Goal: Information Seeking & Learning: Understand process/instructions

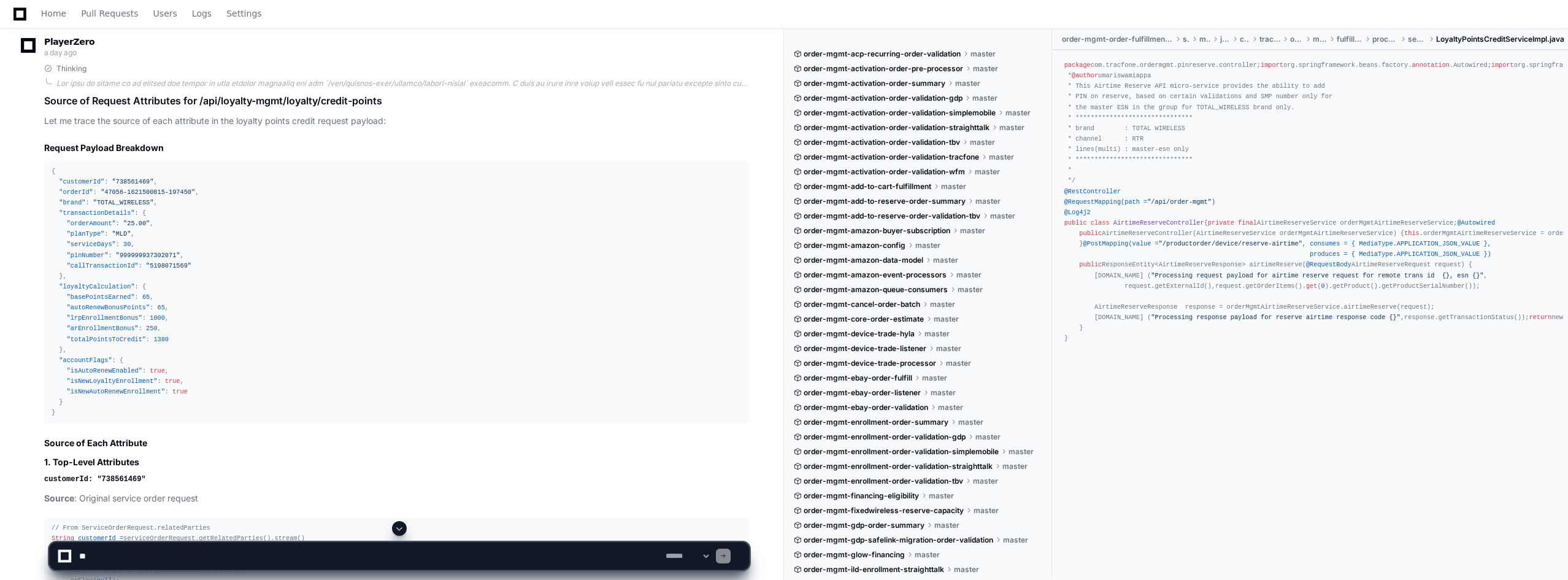
scroll to position [28176, 0]
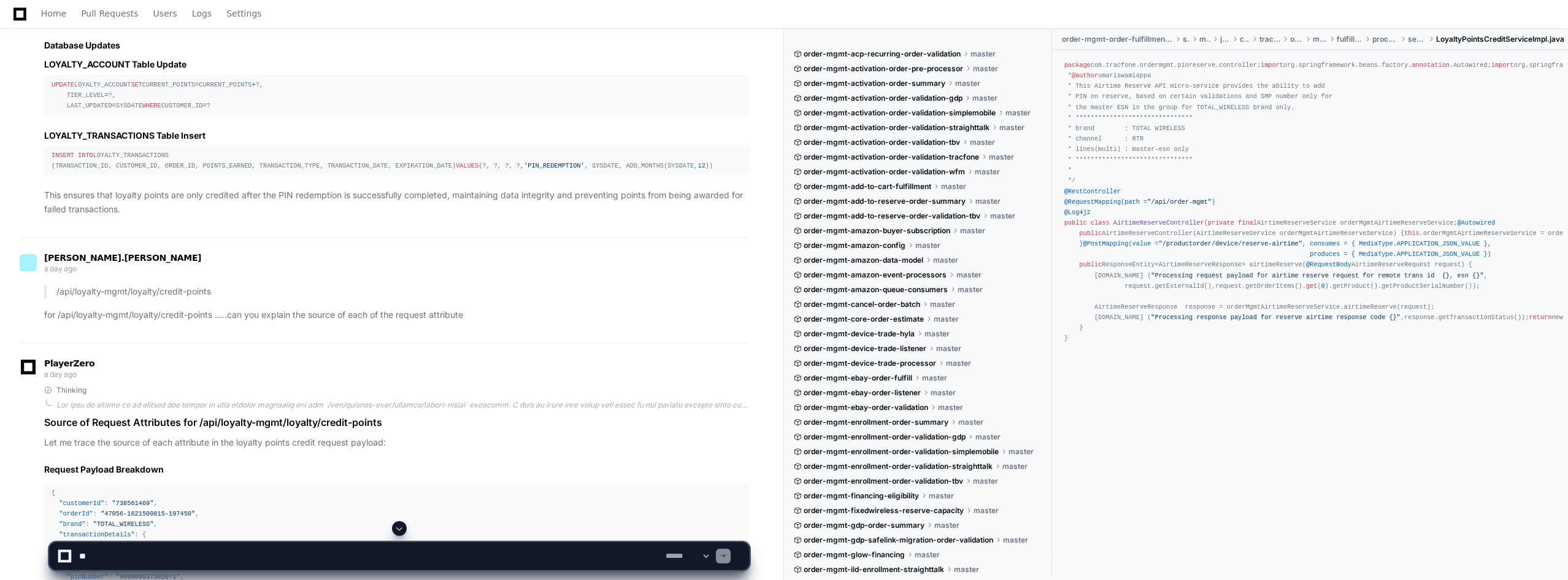
drag, startPoint x: 141, startPoint y: 176, endPoint x: 81, endPoint y: 181, distance: 60.2
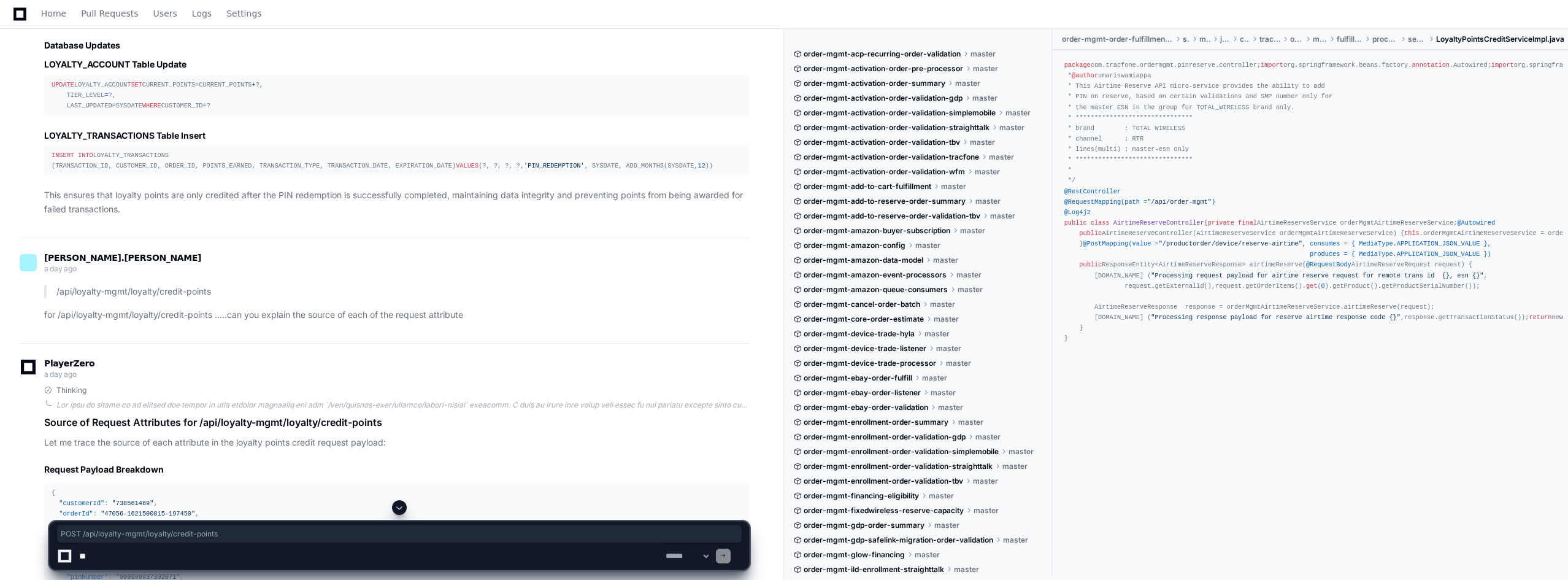
drag, startPoint x: 52, startPoint y: 174, endPoint x: 214, endPoint y: 170, distance: 162.0
copy div "POST /api/ loyalty-mgmt /loyalty/ credit-points"
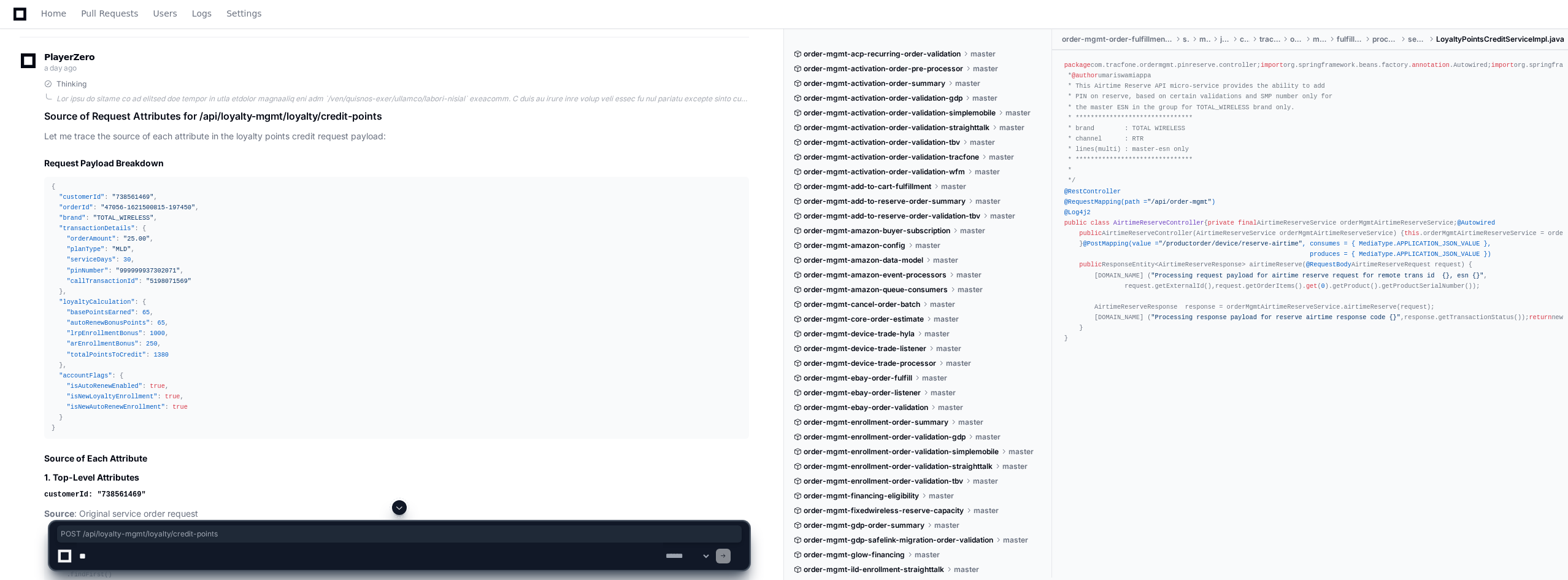
scroll to position [28513, 0]
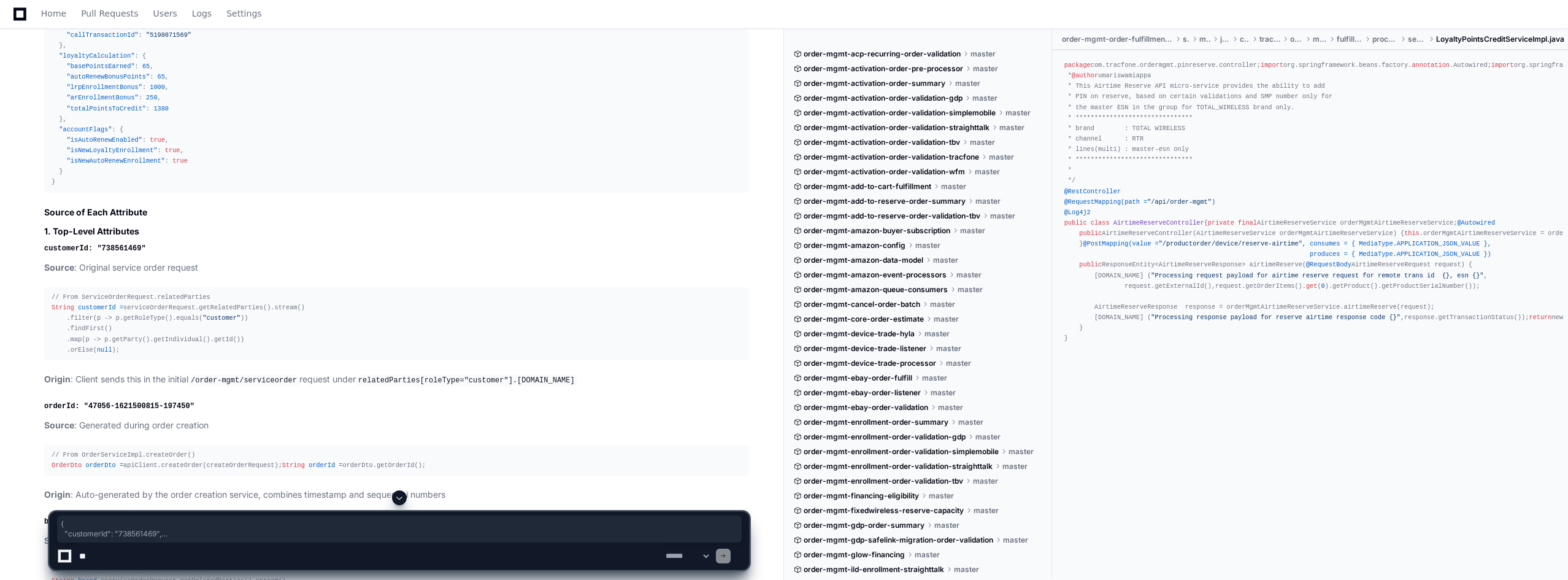
drag, startPoint x: 64, startPoint y: 212, endPoint x: 80, endPoint y: 420, distance: 208.6
copy div "{ "customerId" : "738561469" , "orderId" : "47056-1621500815-197450" , "brand" …"
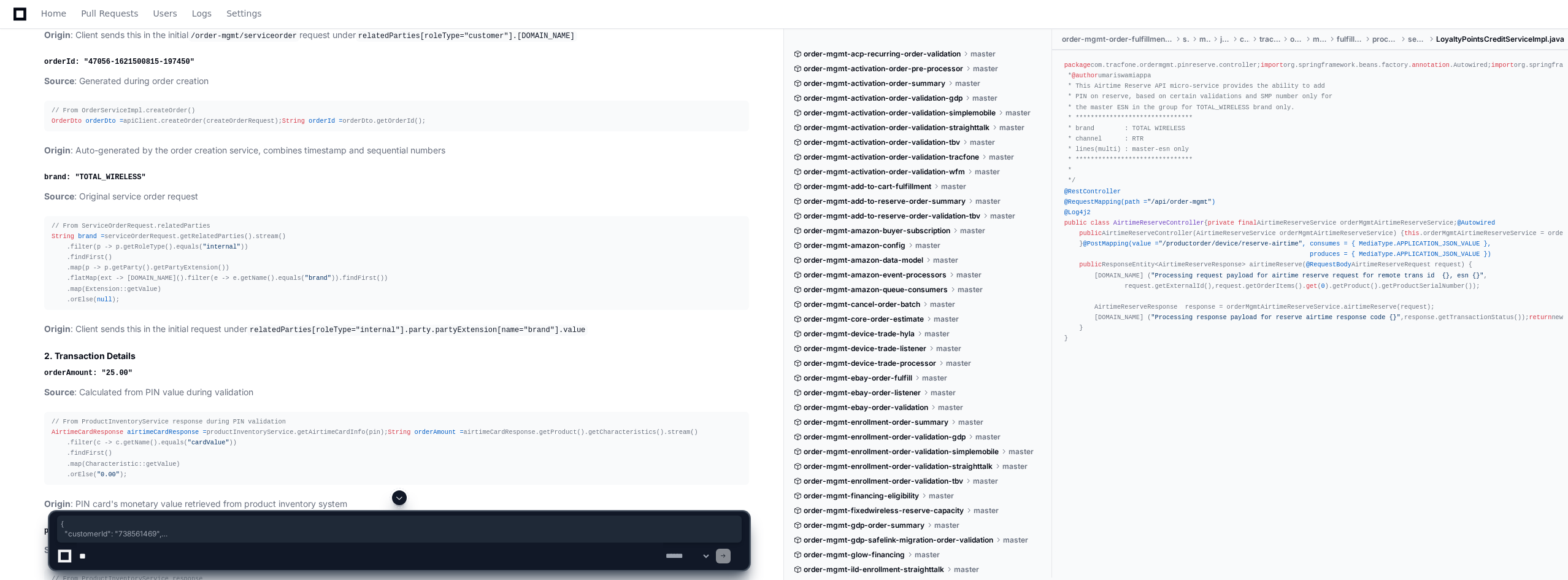
scroll to position [28881, 0]
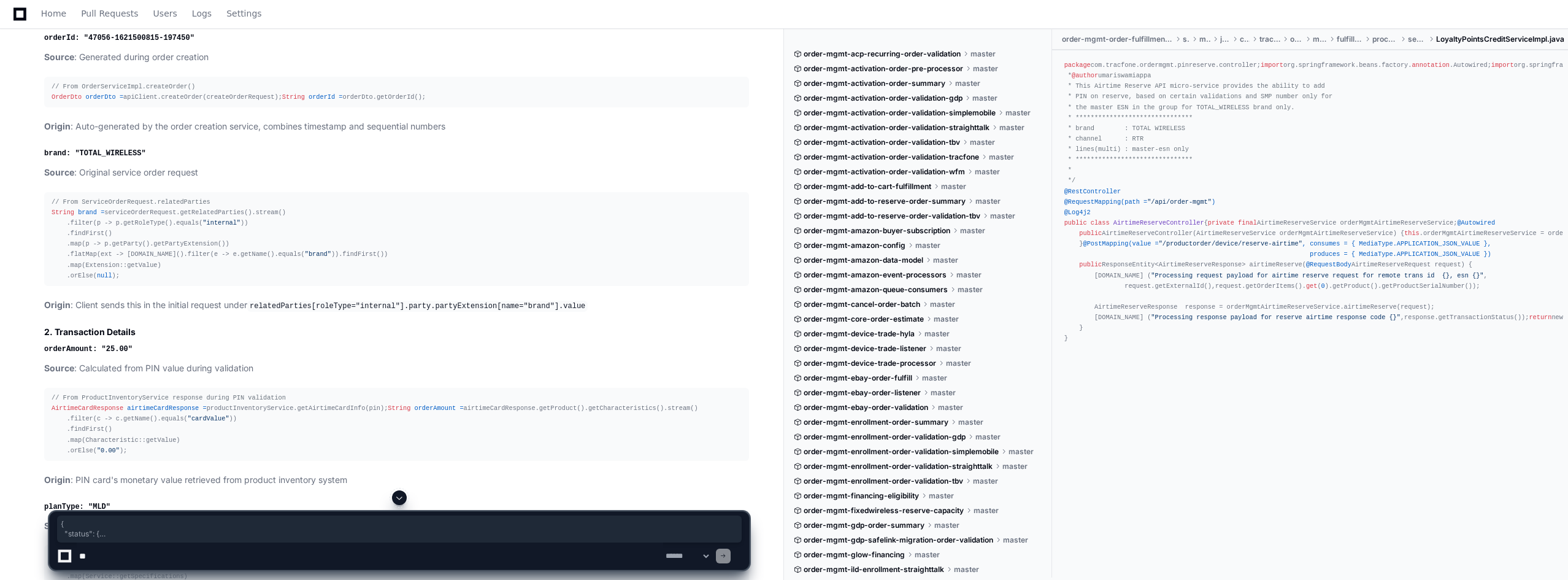
drag, startPoint x: 50, startPoint y: 105, endPoint x: 73, endPoint y: 348, distance: 244.1
copy div "{ "status" : { "code" : "0" , "message" : "Points credited successfully" , "typ…"
click at [1474, 255] on div "package com.tracfone.ordermgmt.pinreserve.controller; import org.springframewor…" at bounding box center [1310, 202] width 492 height 284
